Goal: Task Accomplishment & Management: Complete application form

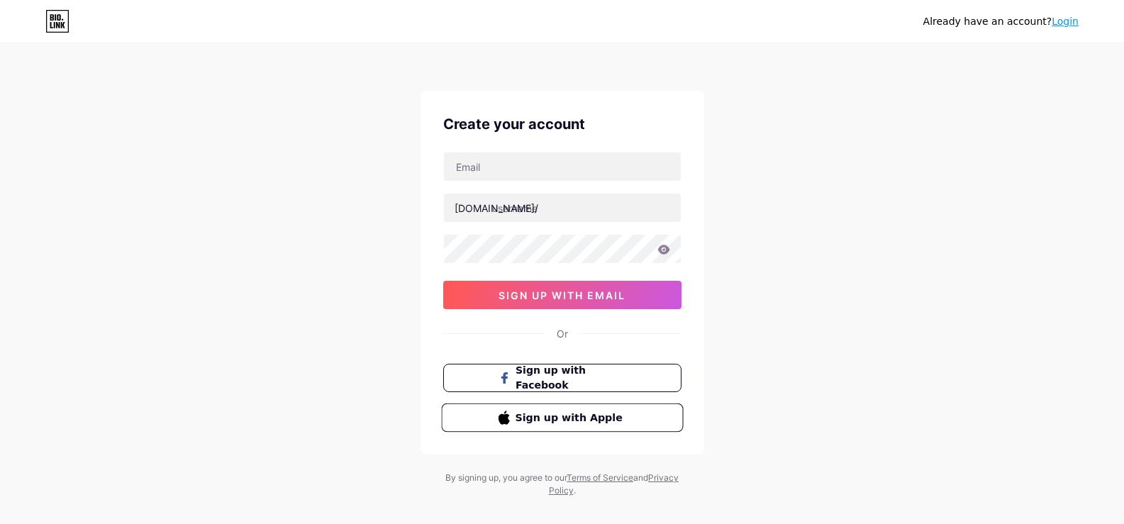
click at [565, 416] on span "Sign up with Apple" at bounding box center [570, 417] width 111 height 15
click at [580, 167] on input "text" at bounding box center [562, 166] width 237 height 28
type input "[EMAIL_ADDRESS][DOMAIN_NAME]"
click at [783, 166] on div "Already have an account? Login Create your account [EMAIL_ADDRESS][DOMAIN_NAME]…" at bounding box center [562, 271] width 1124 height 543
click at [1074, 26] on link "Login" at bounding box center [1065, 21] width 27 height 11
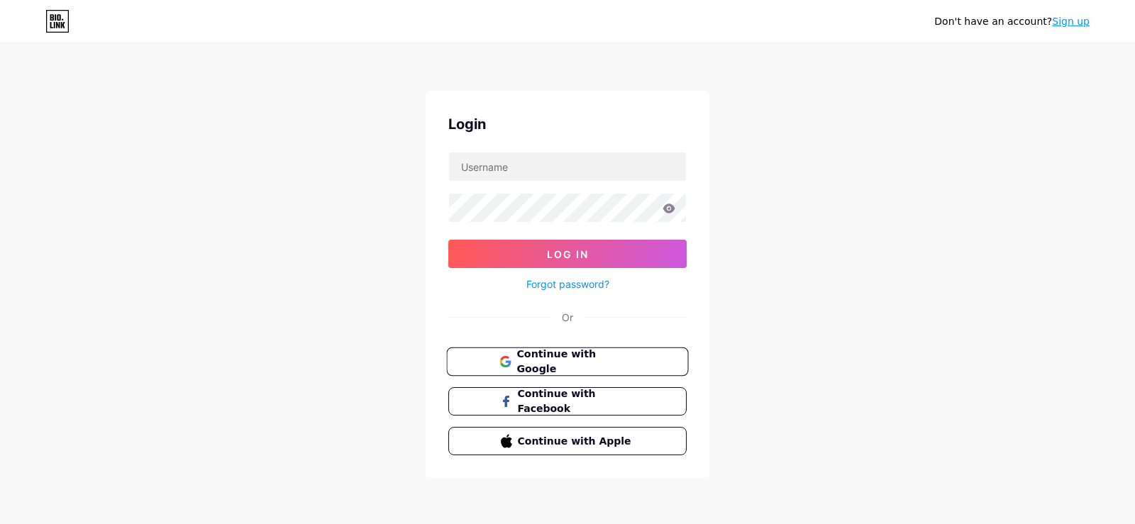
click at [566, 352] on button "Continue with Google" at bounding box center [567, 362] width 242 height 29
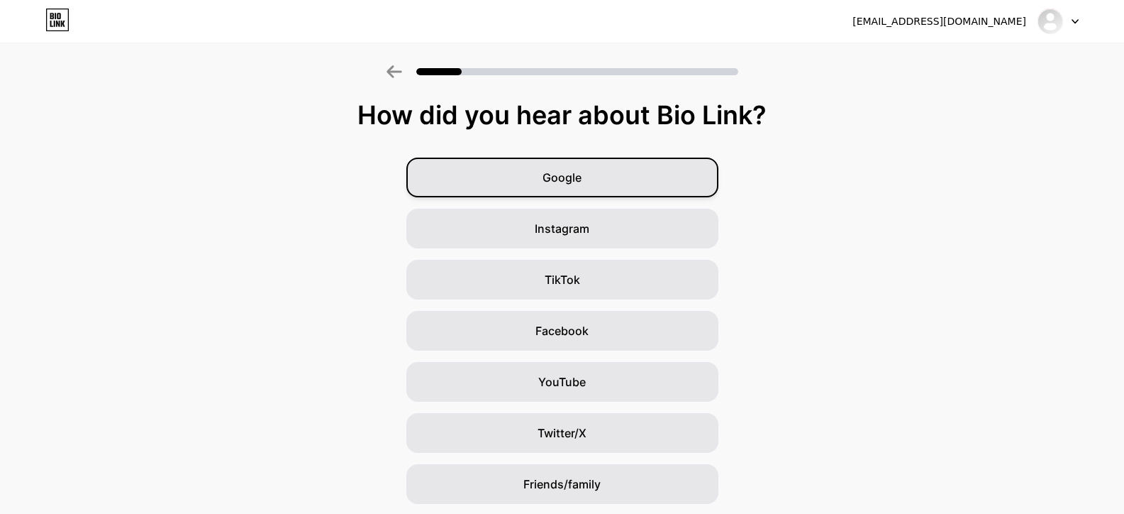
click at [601, 169] on div "Google" at bounding box center [562, 177] width 312 height 40
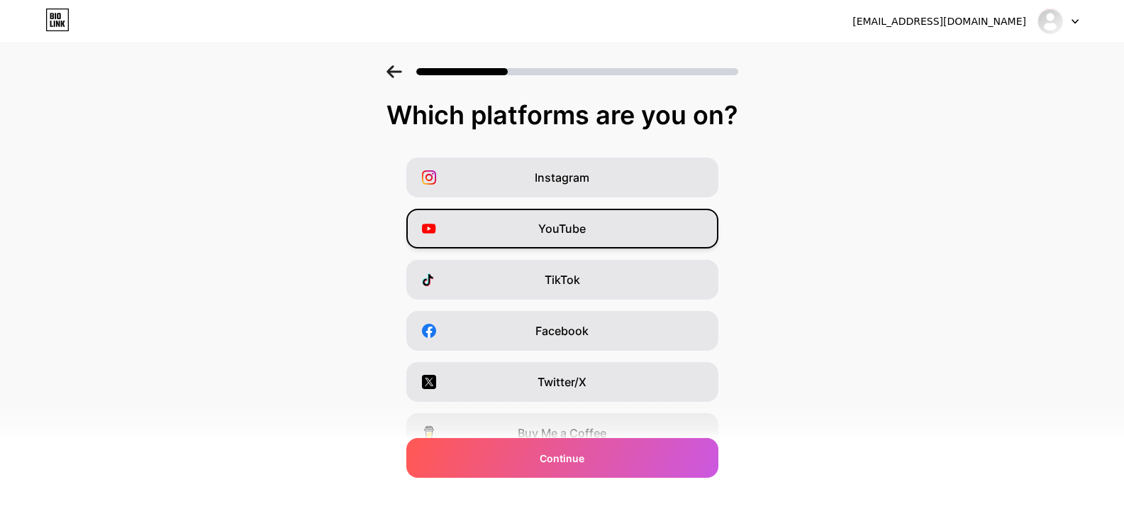
click at [596, 228] on div "YouTube" at bounding box center [562, 229] width 312 height 40
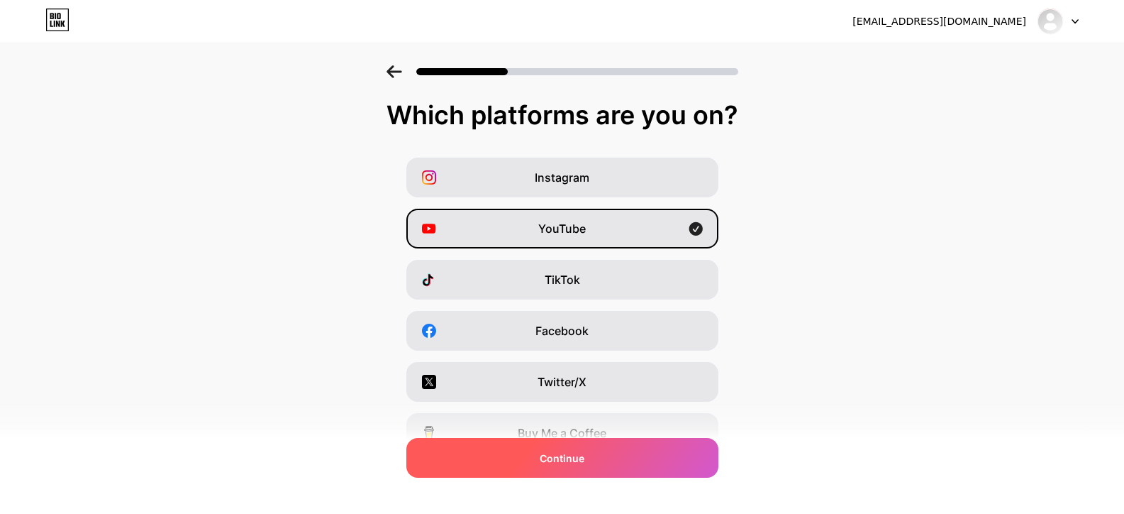
click at [618, 454] on div "Continue" at bounding box center [562, 458] width 312 height 40
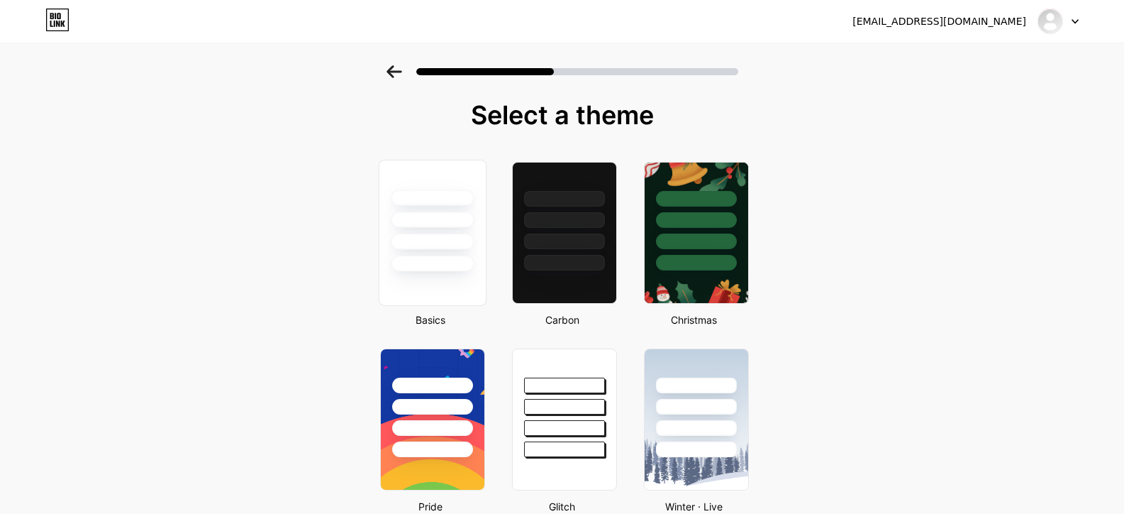
click at [451, 245] on div at bounding box center [432, 241] width 83 height 16
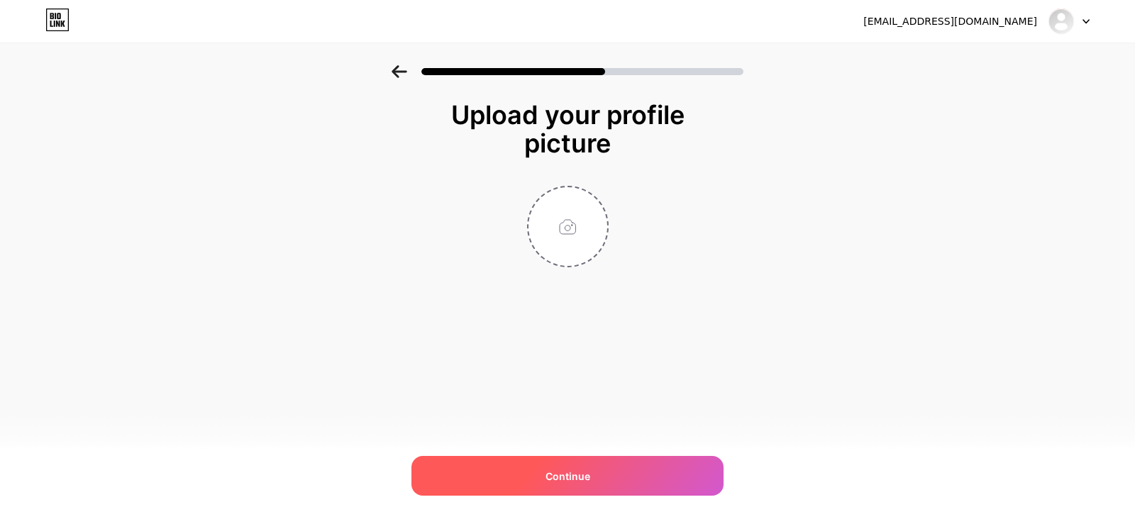
click at [579, 469] on span "Continue" at bounding box center [567, 476] width 45 height 15
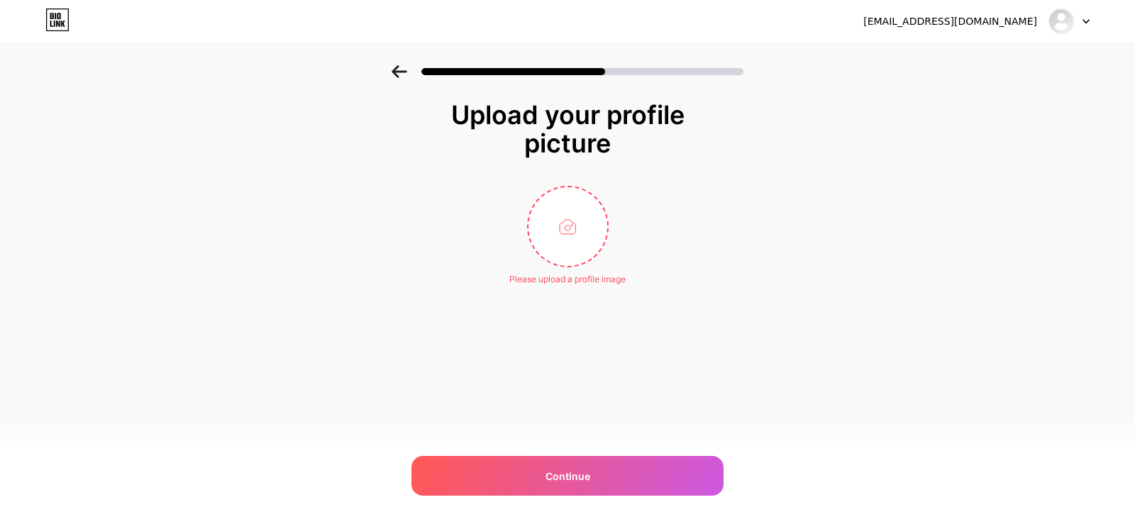
click at [1091, 16] on div "lechihung201099@gmail.com Logout" at bounding box center [567, 22] width 1135 height 26
click at [1087, 21] on icon at bounding box center [1086, 22] width 6 height 4
click at [998, 167] on div "Upload your profile picture Please upload a profile image Continue" at bounding box center [567, 211] width 1135 height 292
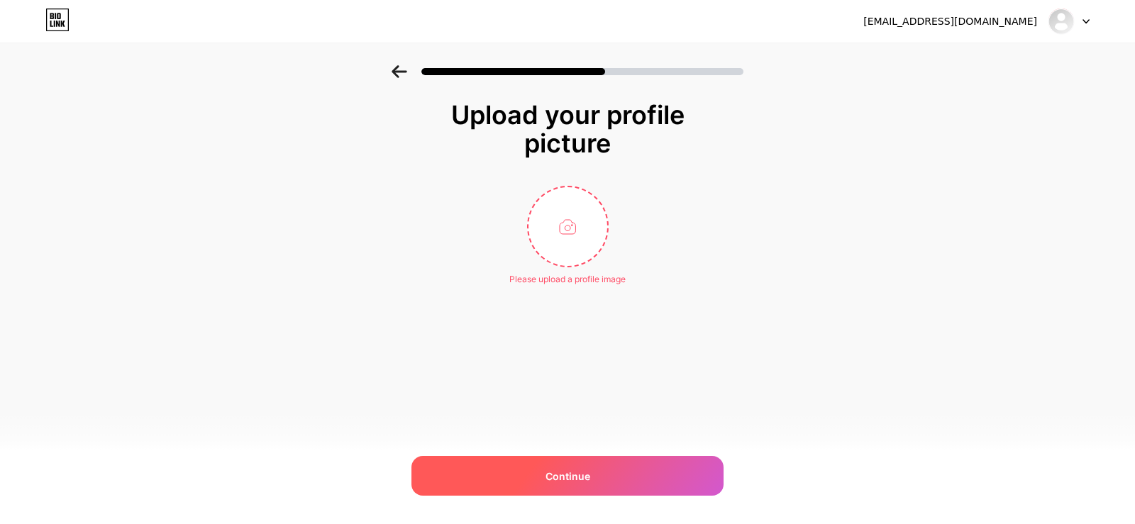
click at [575, 470] on span "Continue" at bounding box center [567, 476] width 45 height 15
click at [587, 473] on span "Continue" at bounding box center [567, 476] width 45 height 15
click at [587, 472] on span "Continue" at bounding box center [567, 476] width 45 height 15
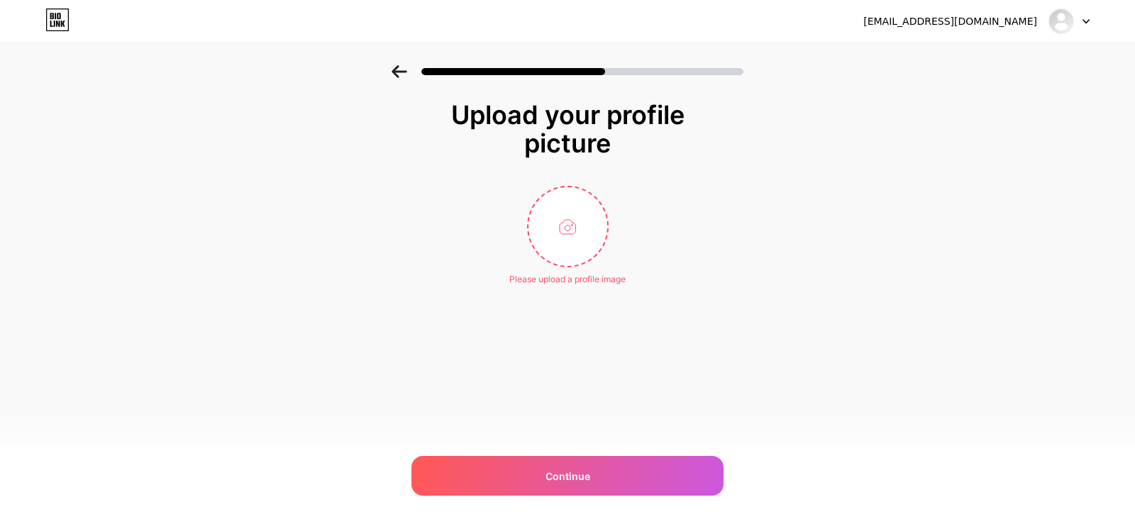
drag, startPoint x: 887, startPoint y: 321, endPoint x: 848, endPoint y: 343, distance: 44.2
click at [885, 321] on div "Upload your profile picture Please upload a profile image Continue" at bounding box center [567, 211] width 1135 height 292
